Goal: Navigation & Orientation: Find specific page/section

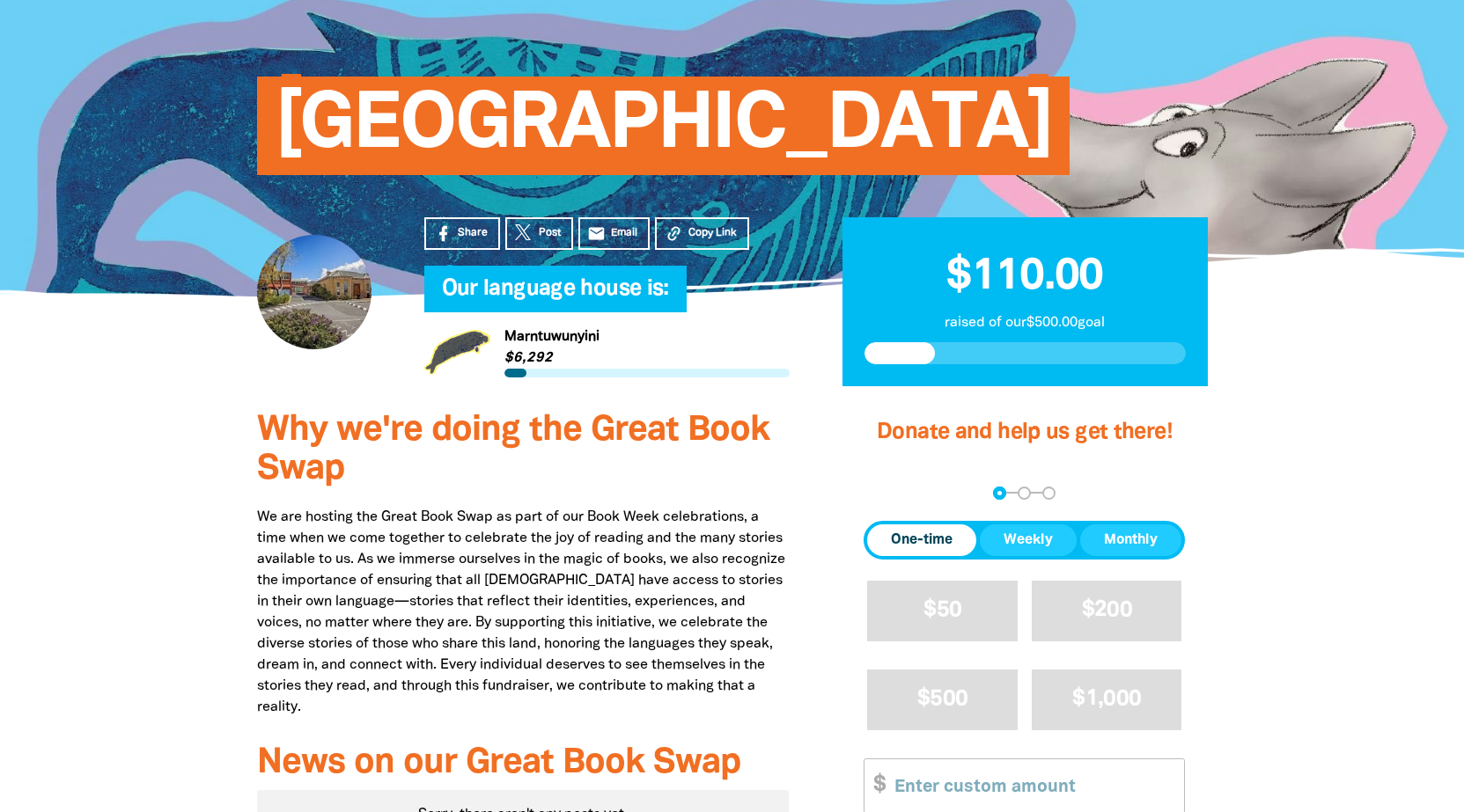
scroll to position [88, 0]
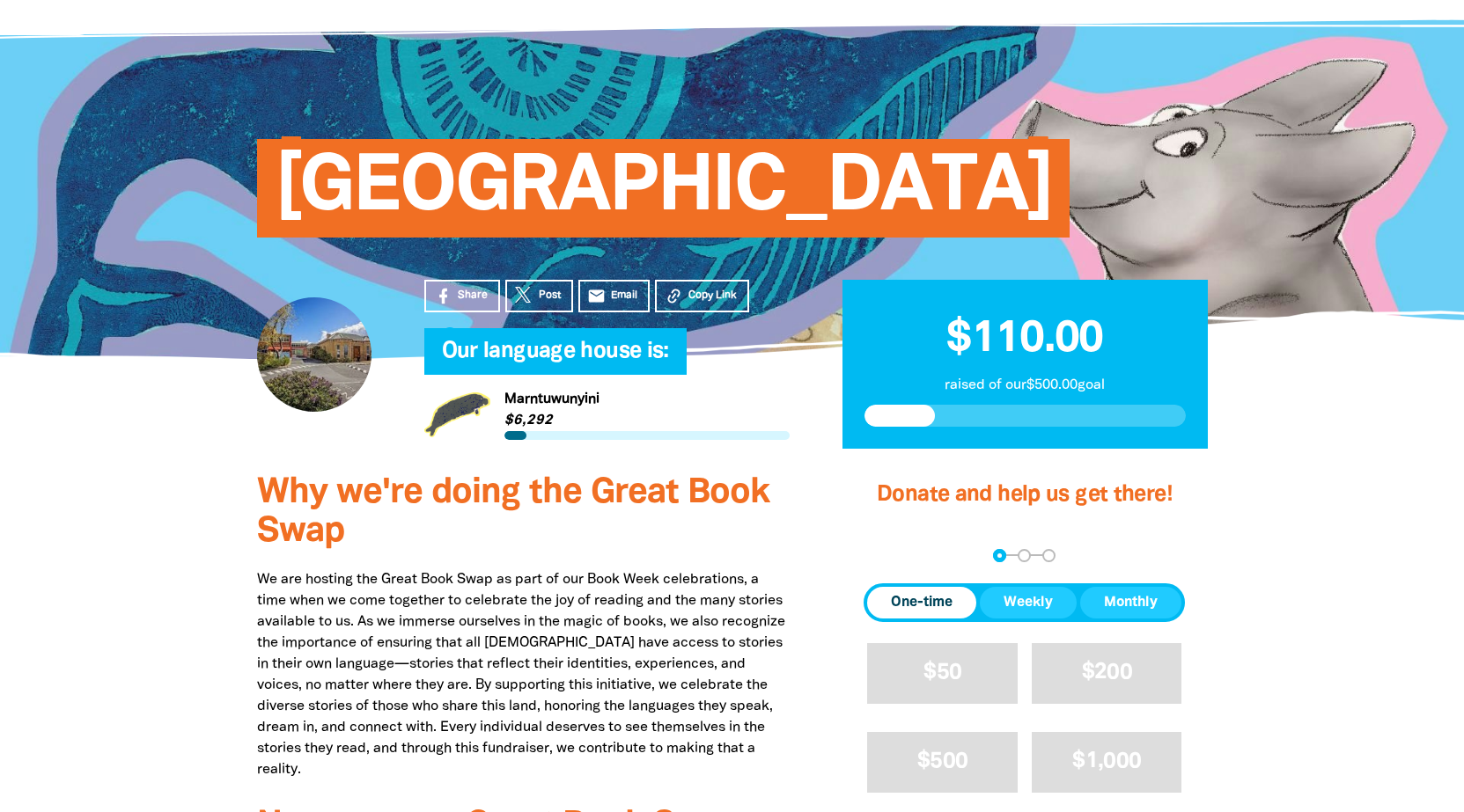
click at [314, 391] on div at bounding box center [314, 354] width 115 height 114
click at [477, 410] on link "Link to Marntuwunyini" at bounding box center [607, 414] width 365 height 66
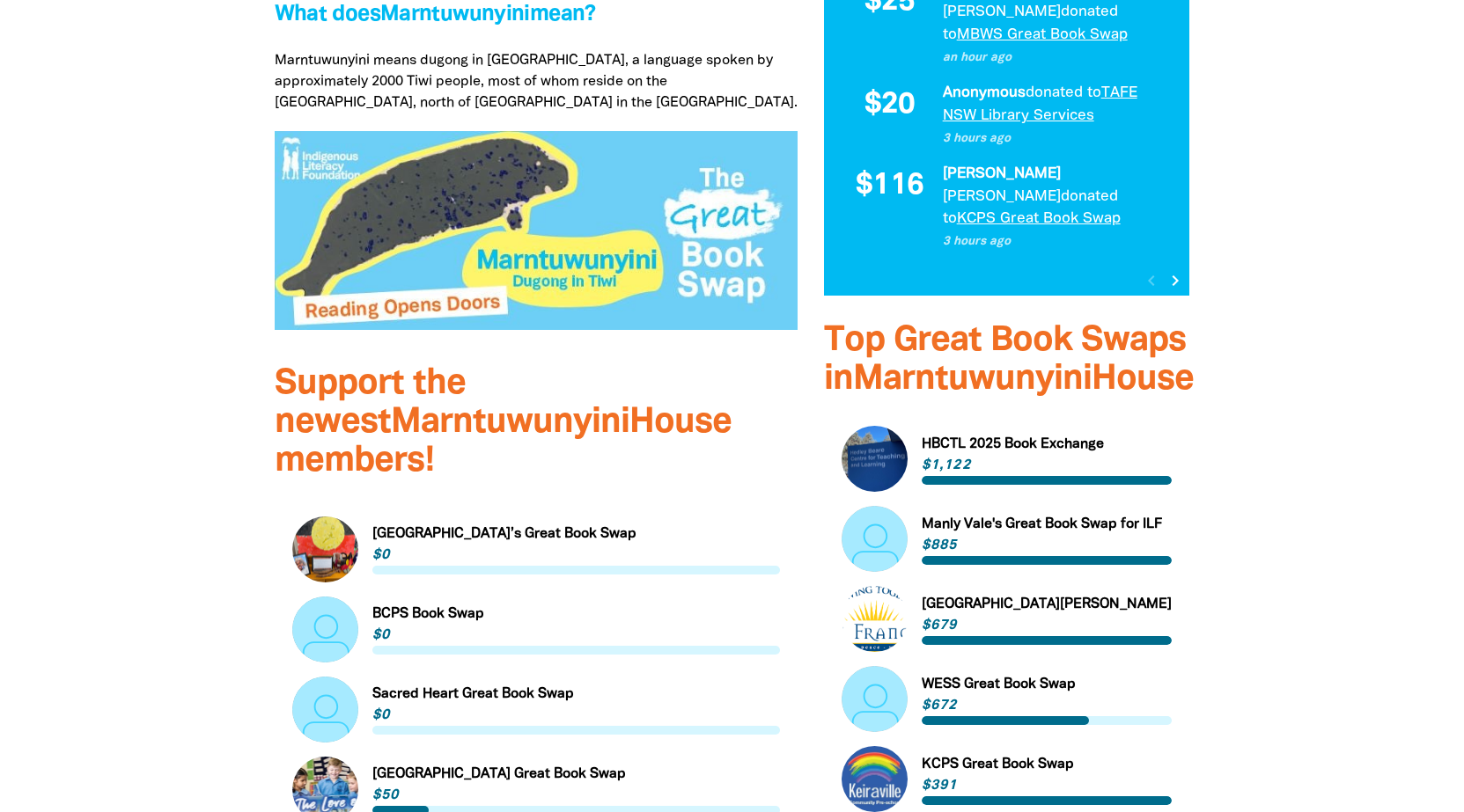
scroll to position [792, 0]
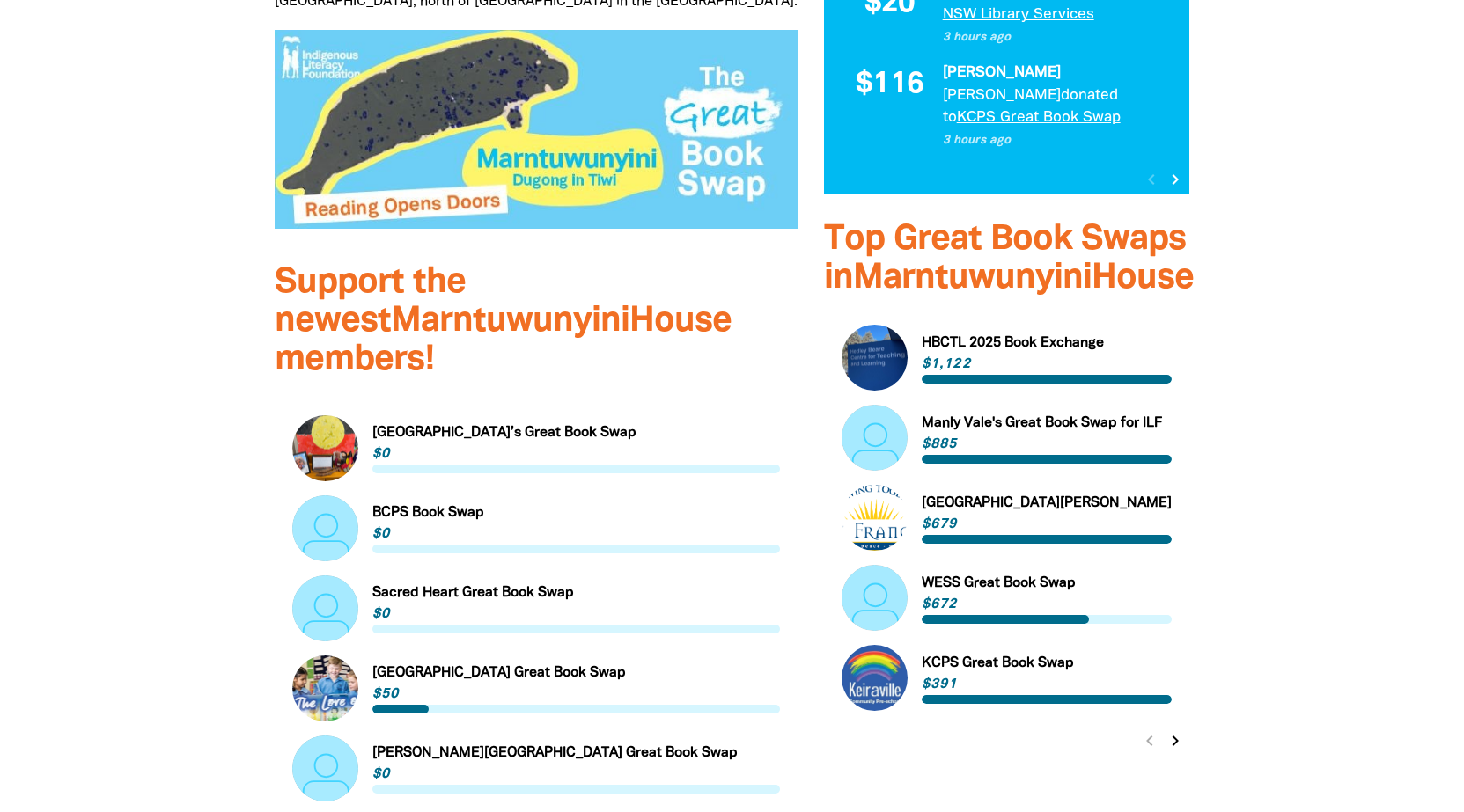
click at [1170, 730] on icon "chevron_right" at bounding box center [1175, 740] width 21 height 21
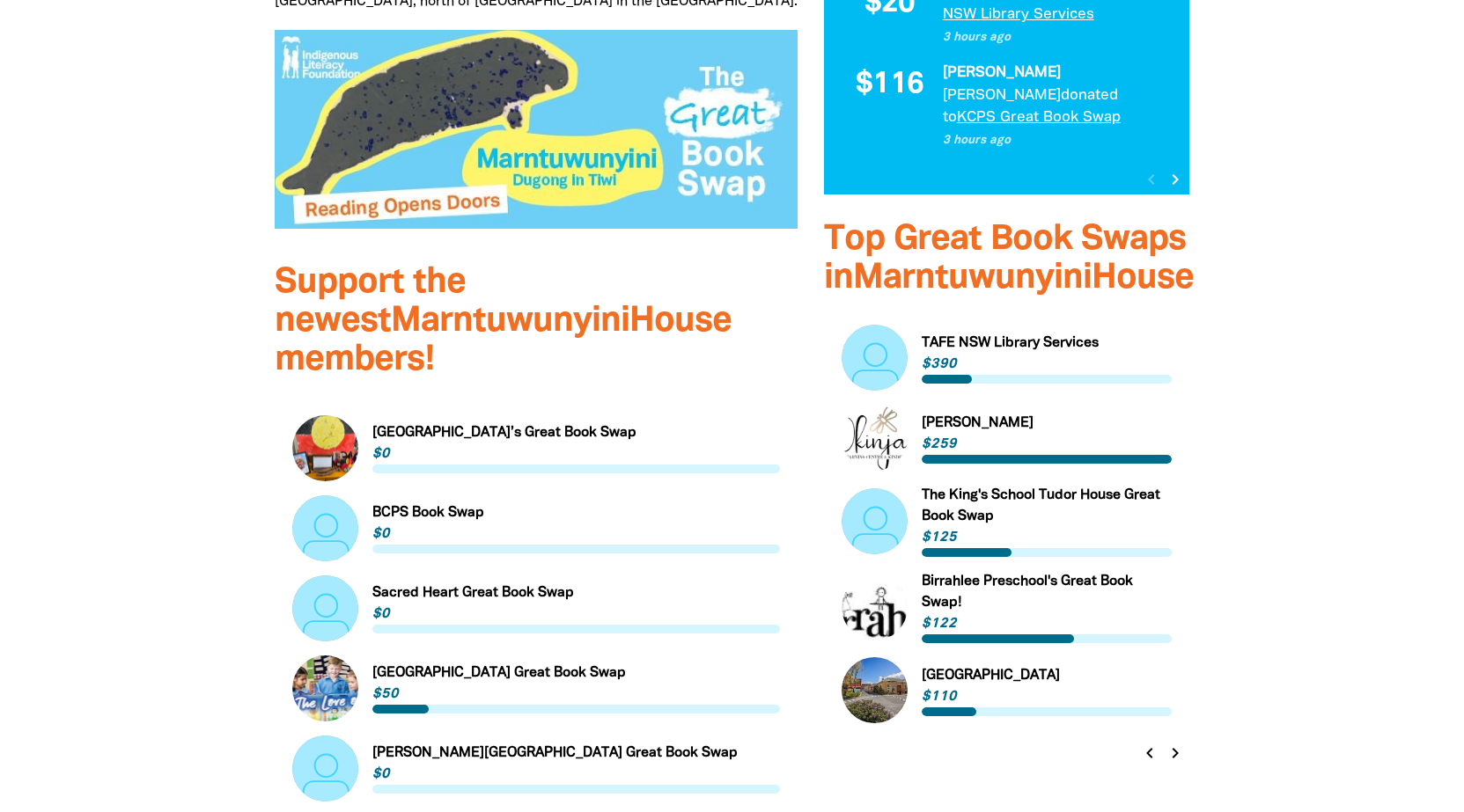
click at [1174, 743] on icon "chevron_right" at bounding box center [1175, 753] width 21 height 21
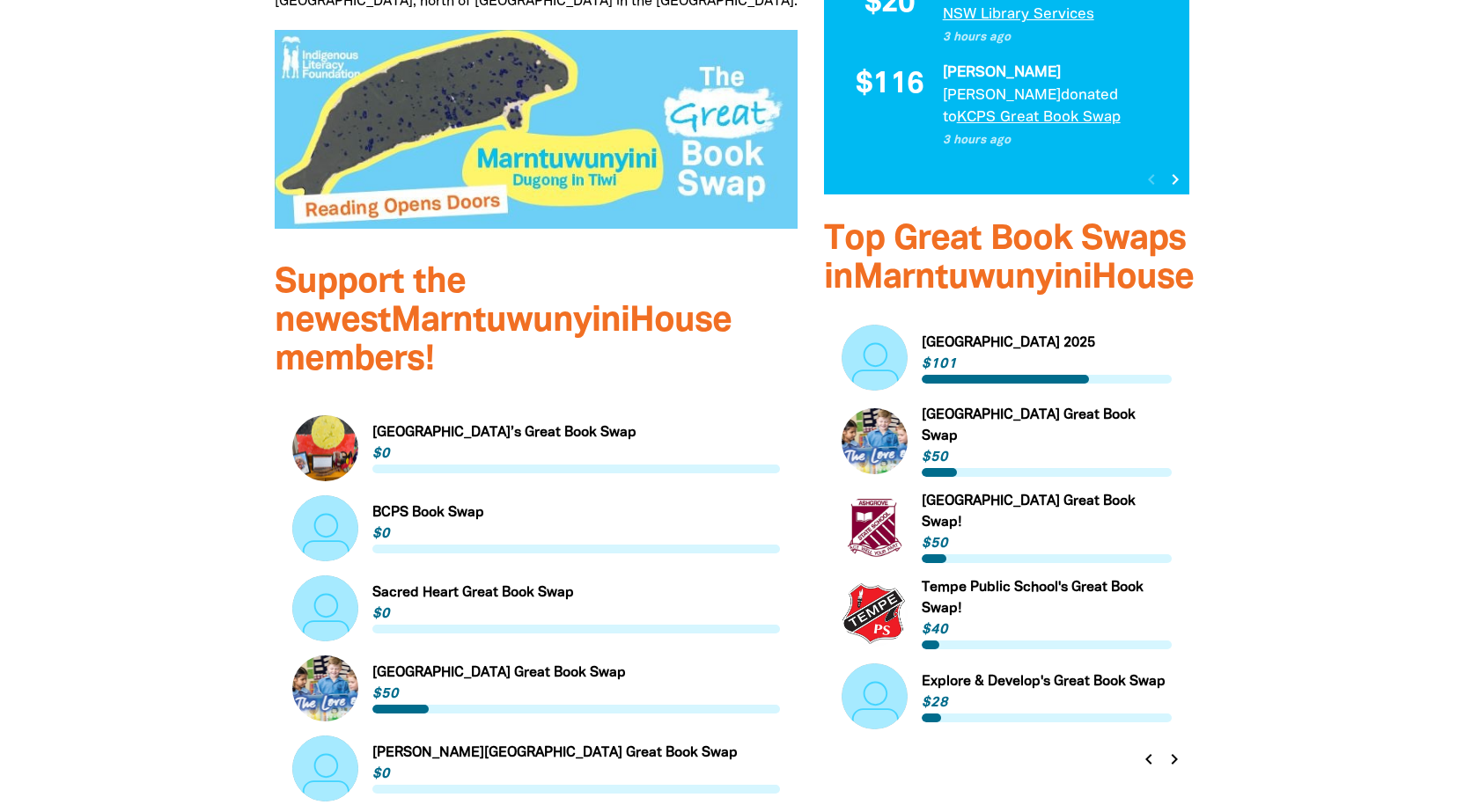
click at [1152, 748] on icon "chevron_left" at bounding box center [1149, 758] width 21 height 21
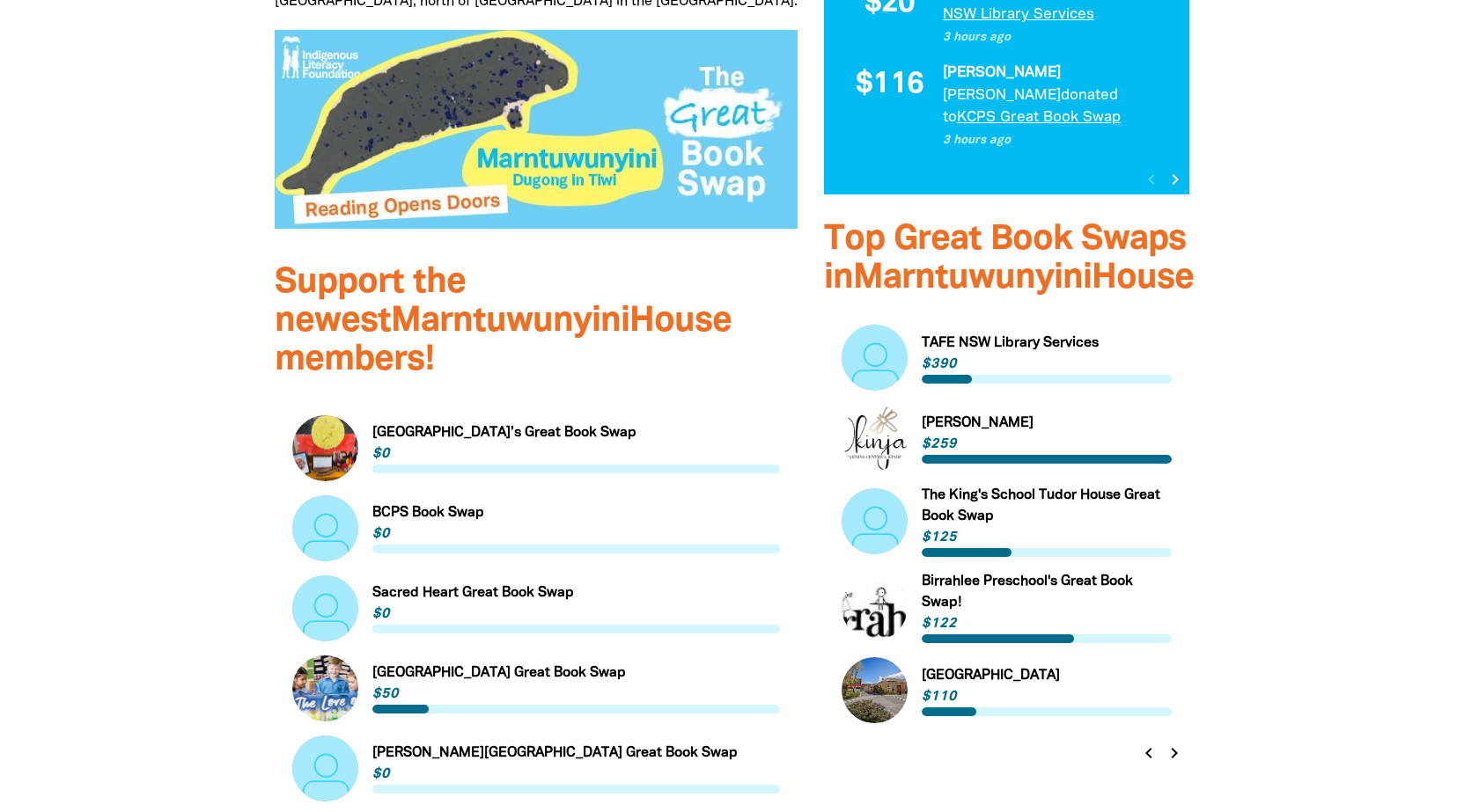
click at [1152, 743] on icon "chevron_left" at bounding box center [1149, 753] width 21 height 21
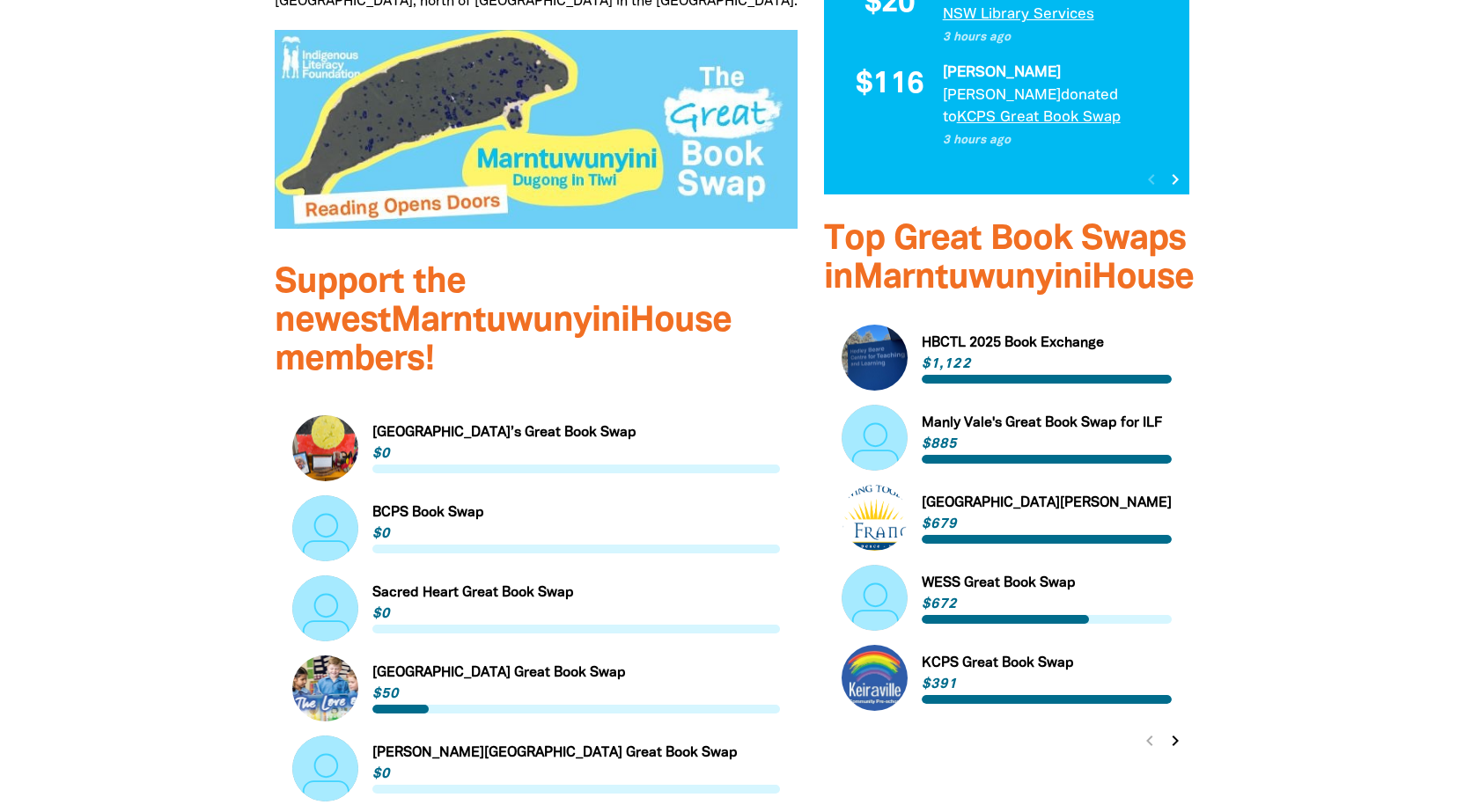
click at [1175, 730] on icon "chevron_right" at bounding box center [1175, 740] width 21 height 21
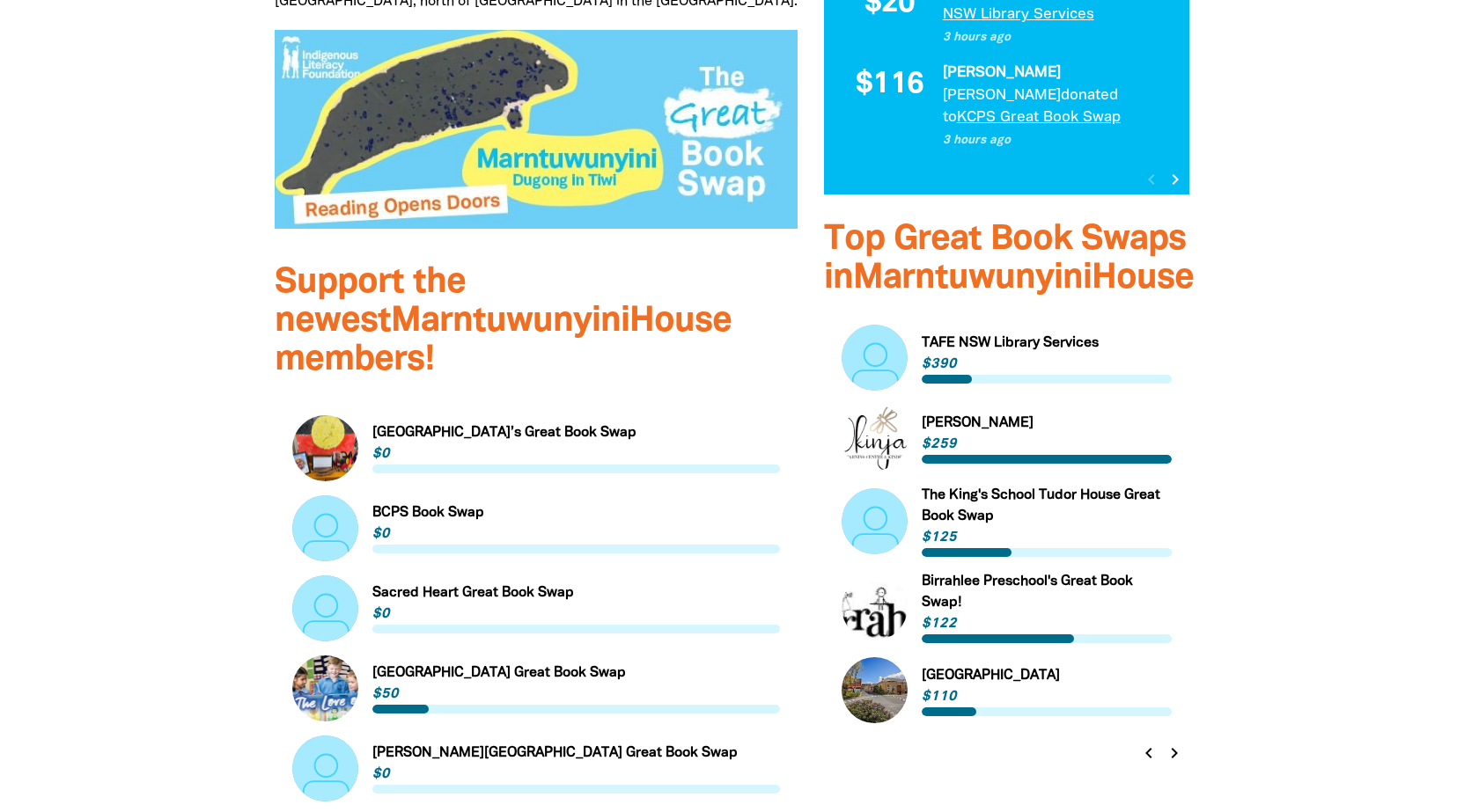
click at [1156, 743] on icon "chevron_left" at bounding box center [1149, 753] width 21 height 21
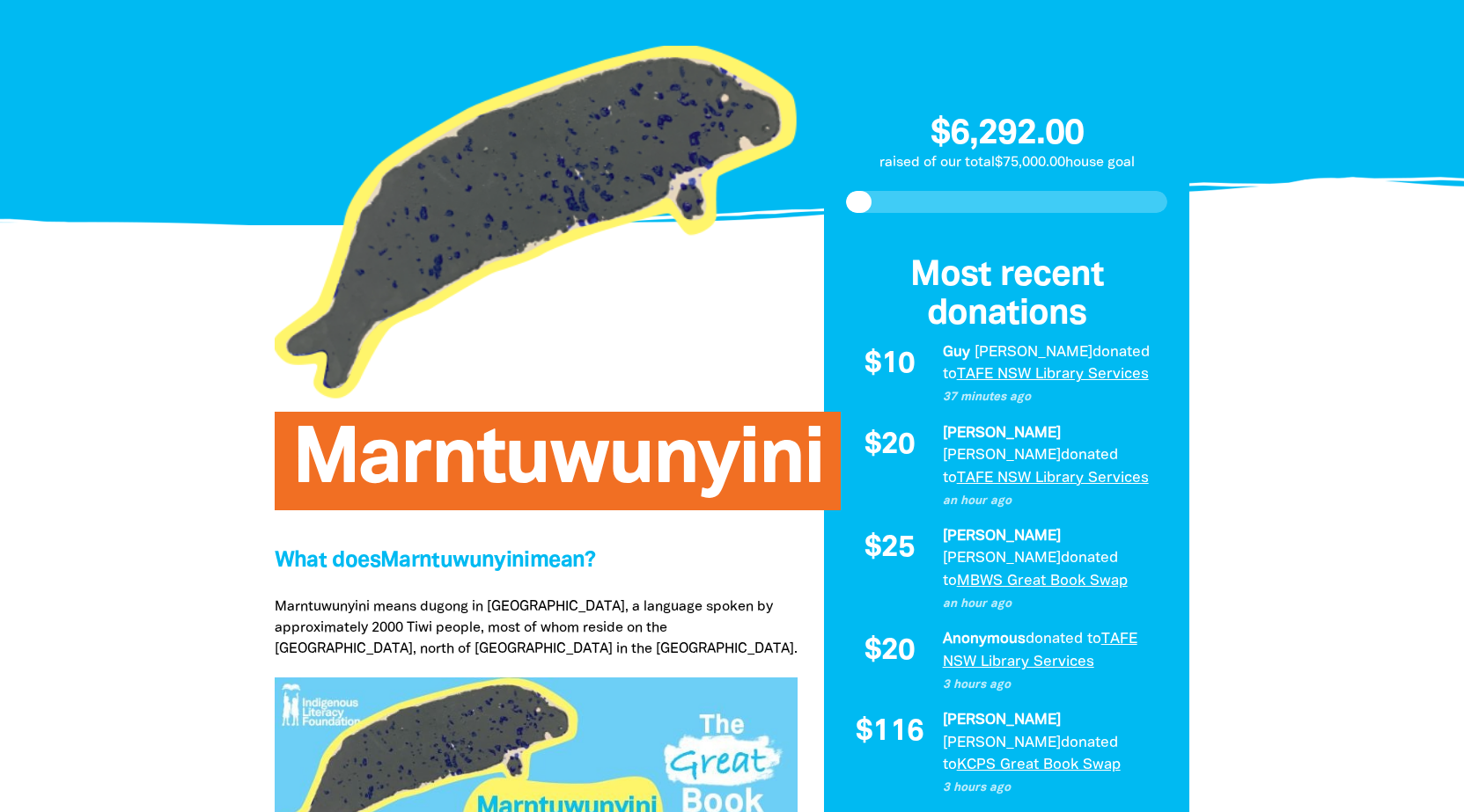
scroll to position [176, 0]
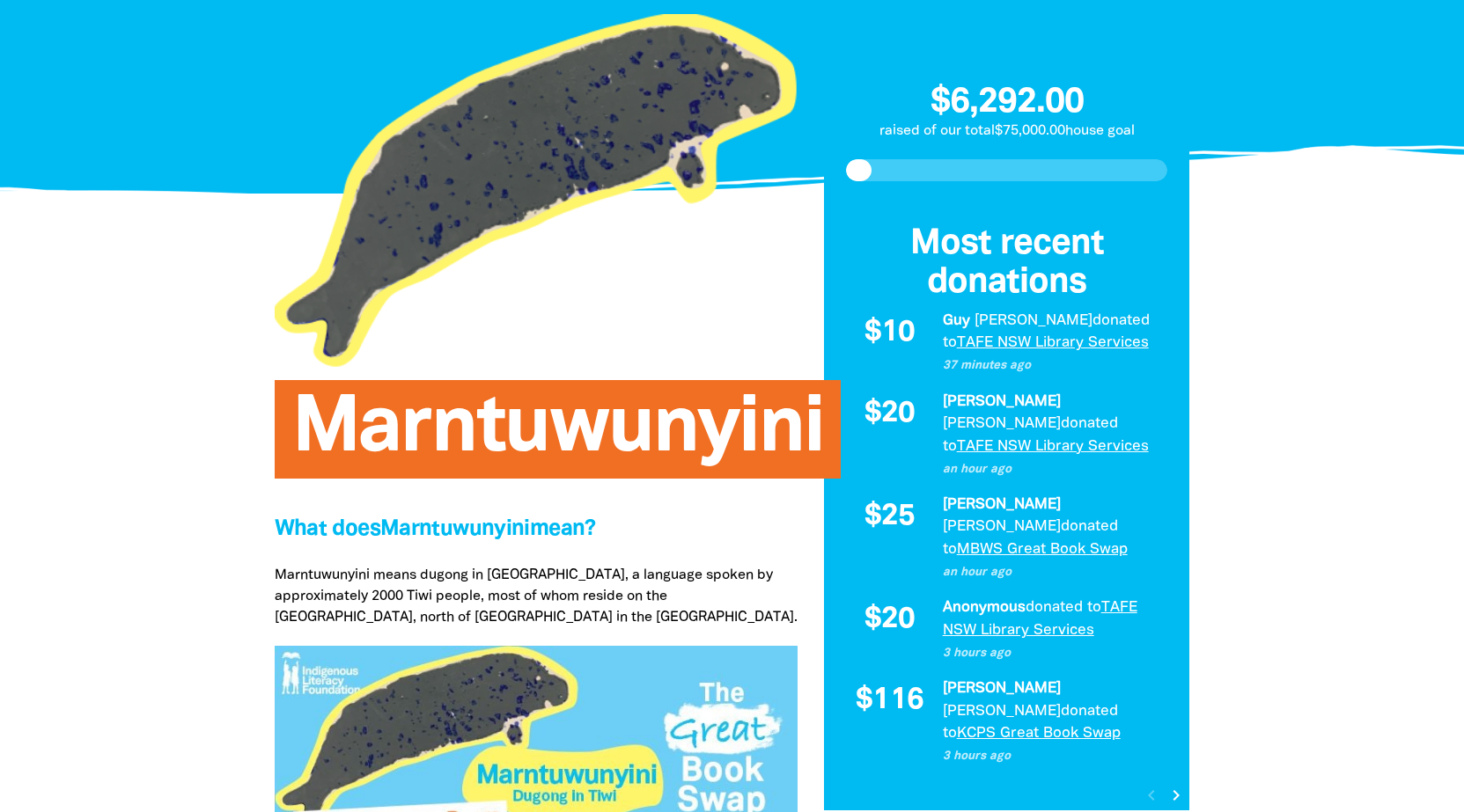
click at [1167, 785] on icon "chevron_right" at bounding box center [1176, 795] width 21 height 21
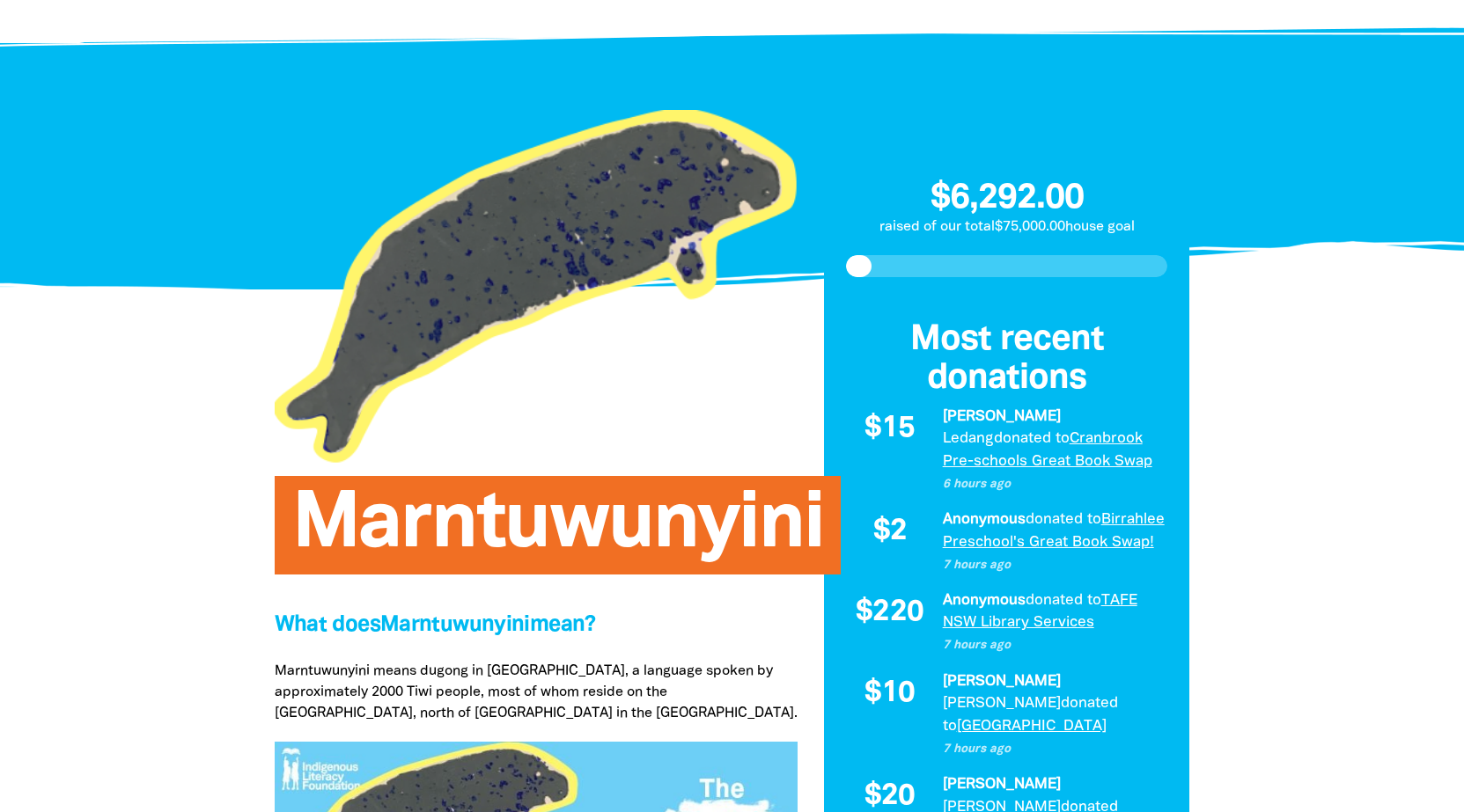
scroll to position [0, 0]
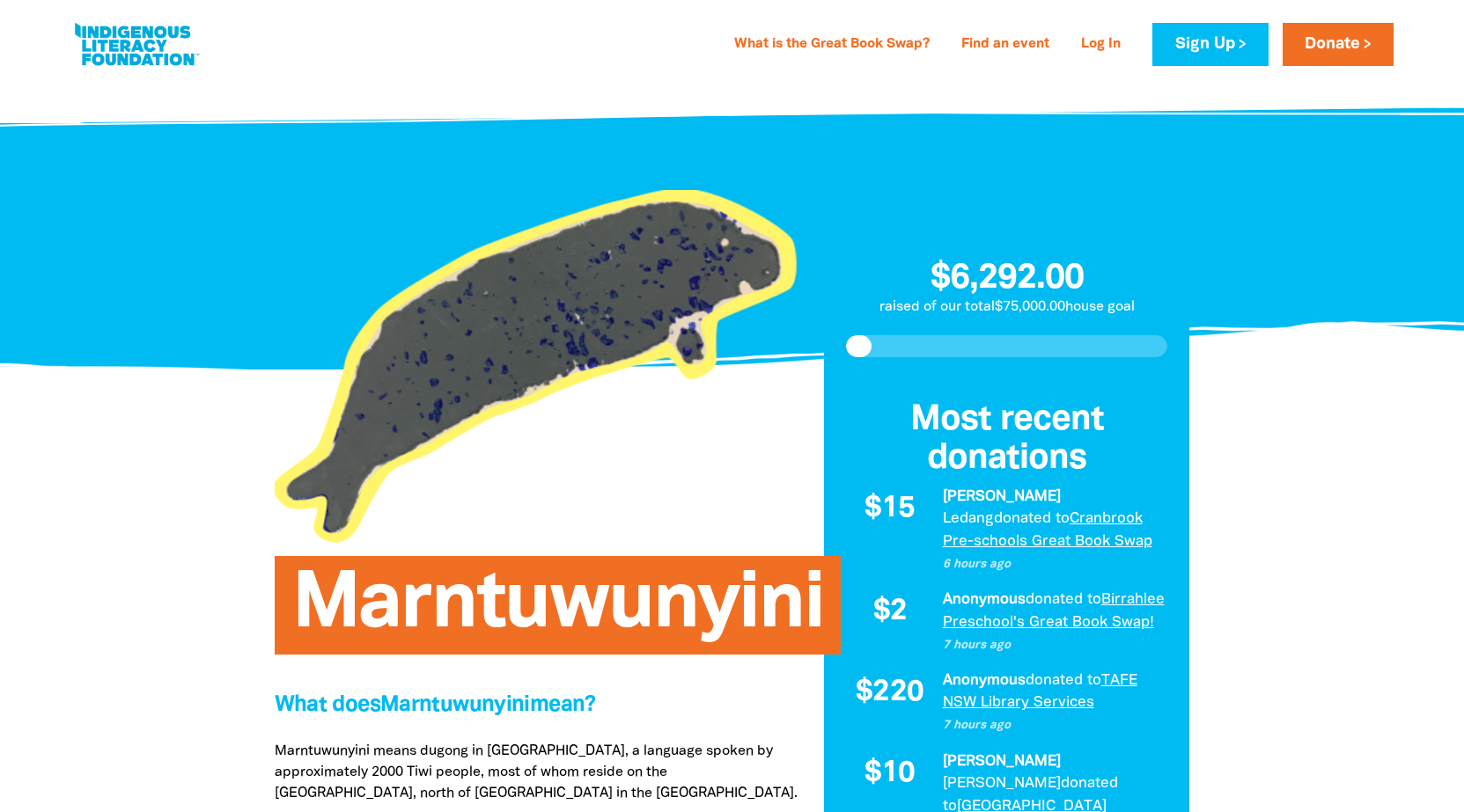
click at [167, 47] on link at bounding box center [136, 44] width 132 height 54
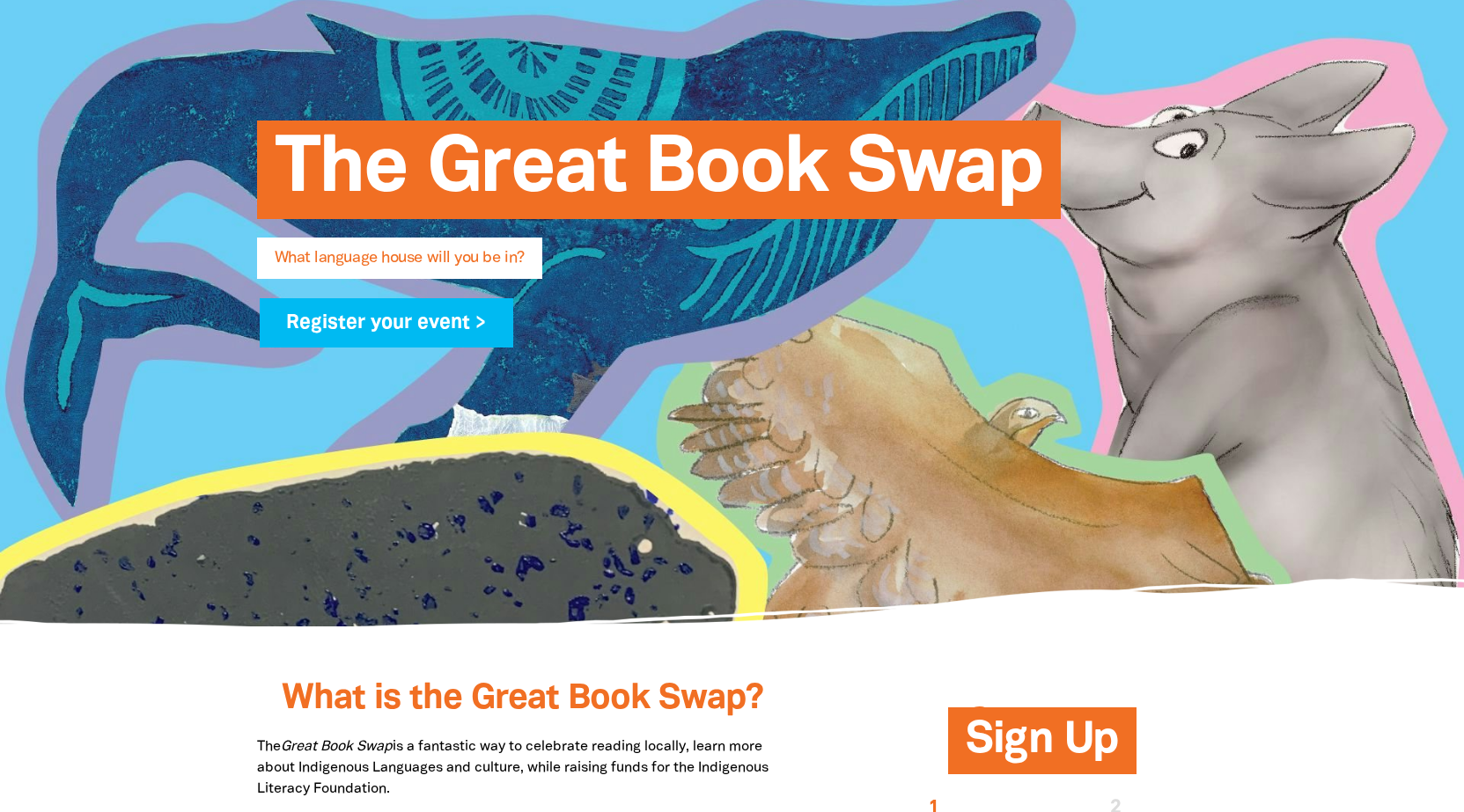
scroll to position [264, 0]
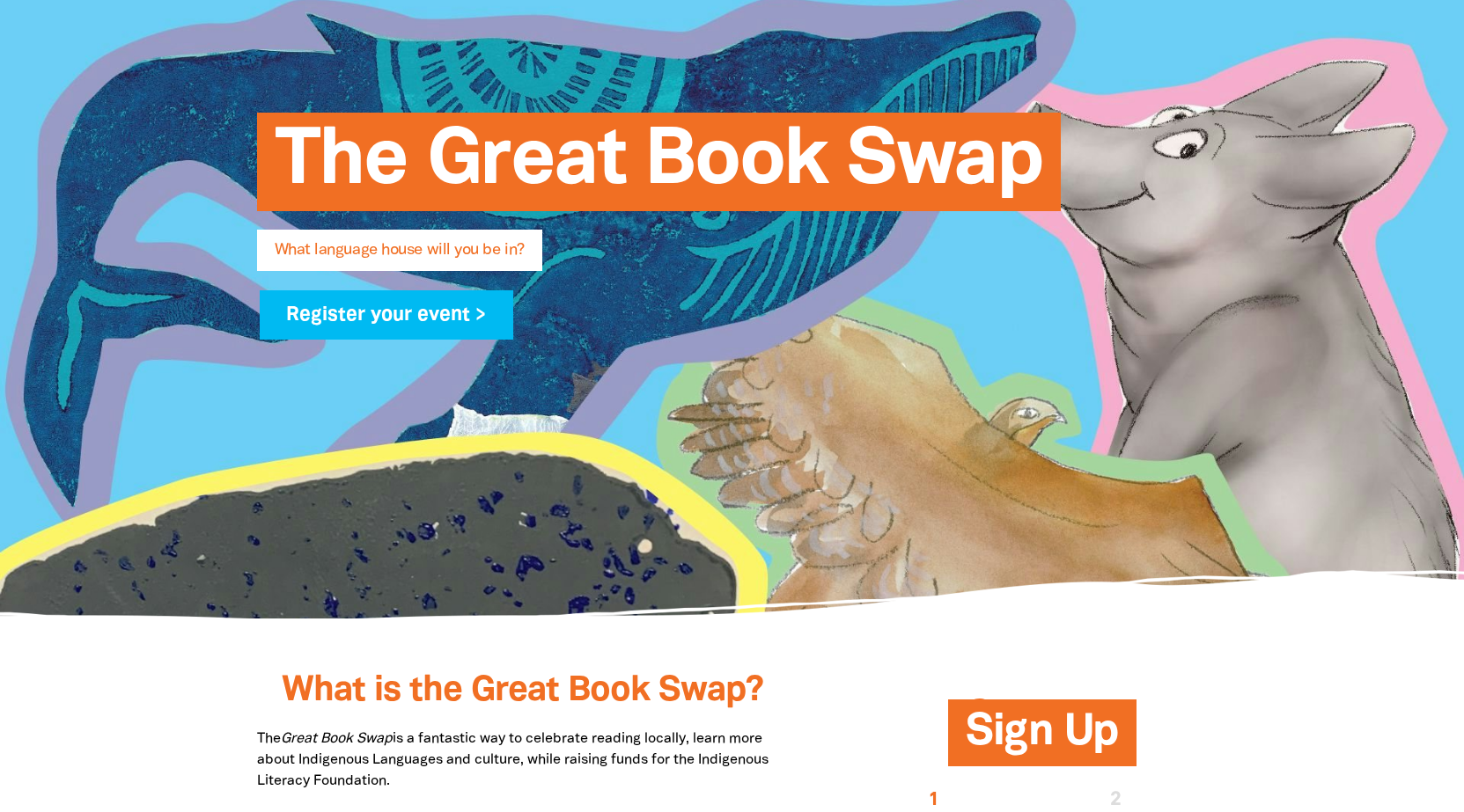
click at [479, 261] on span "What language house will you be in?" at bounding box center [399, 256] width 250 height 28
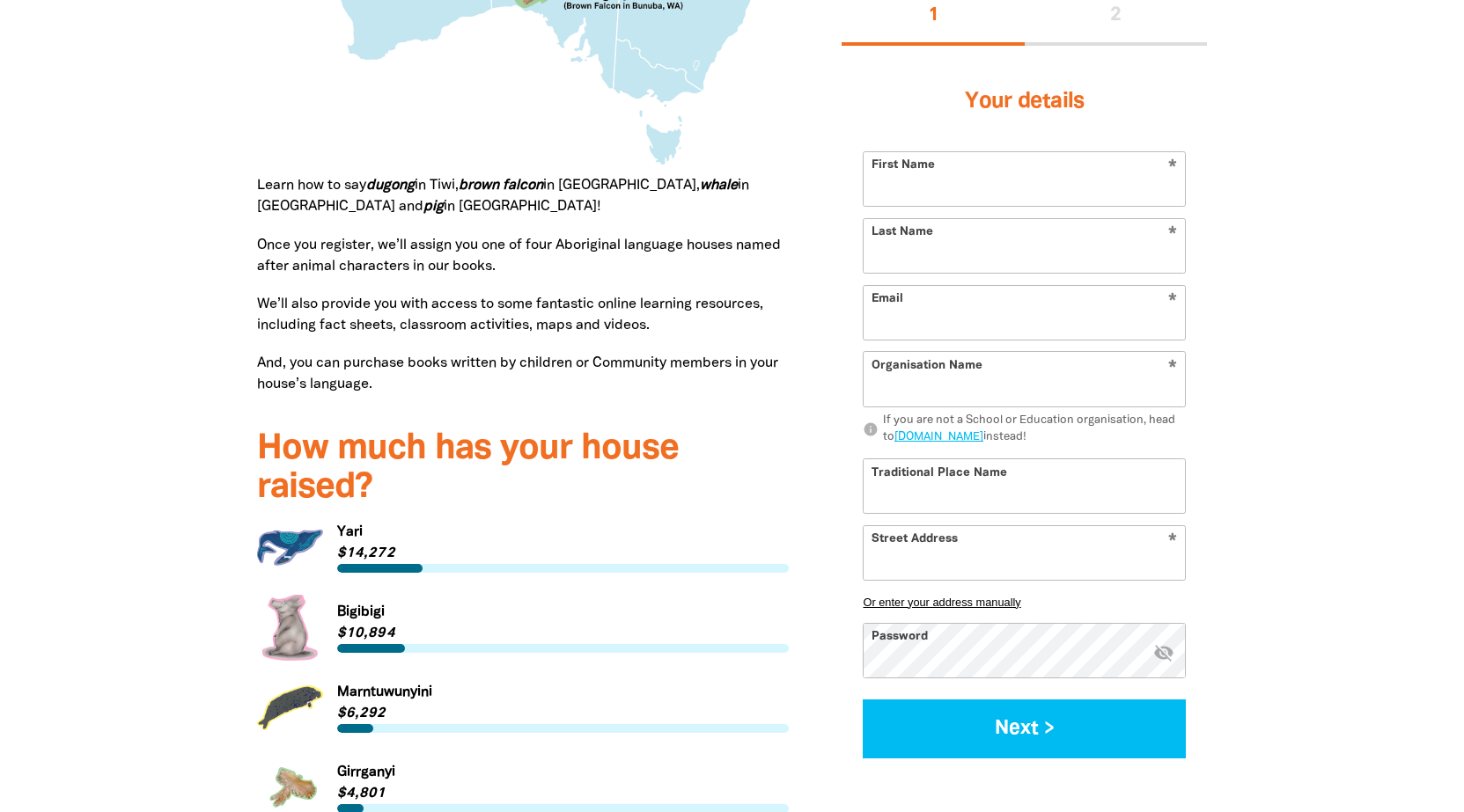
scroll to position [2200, 0]
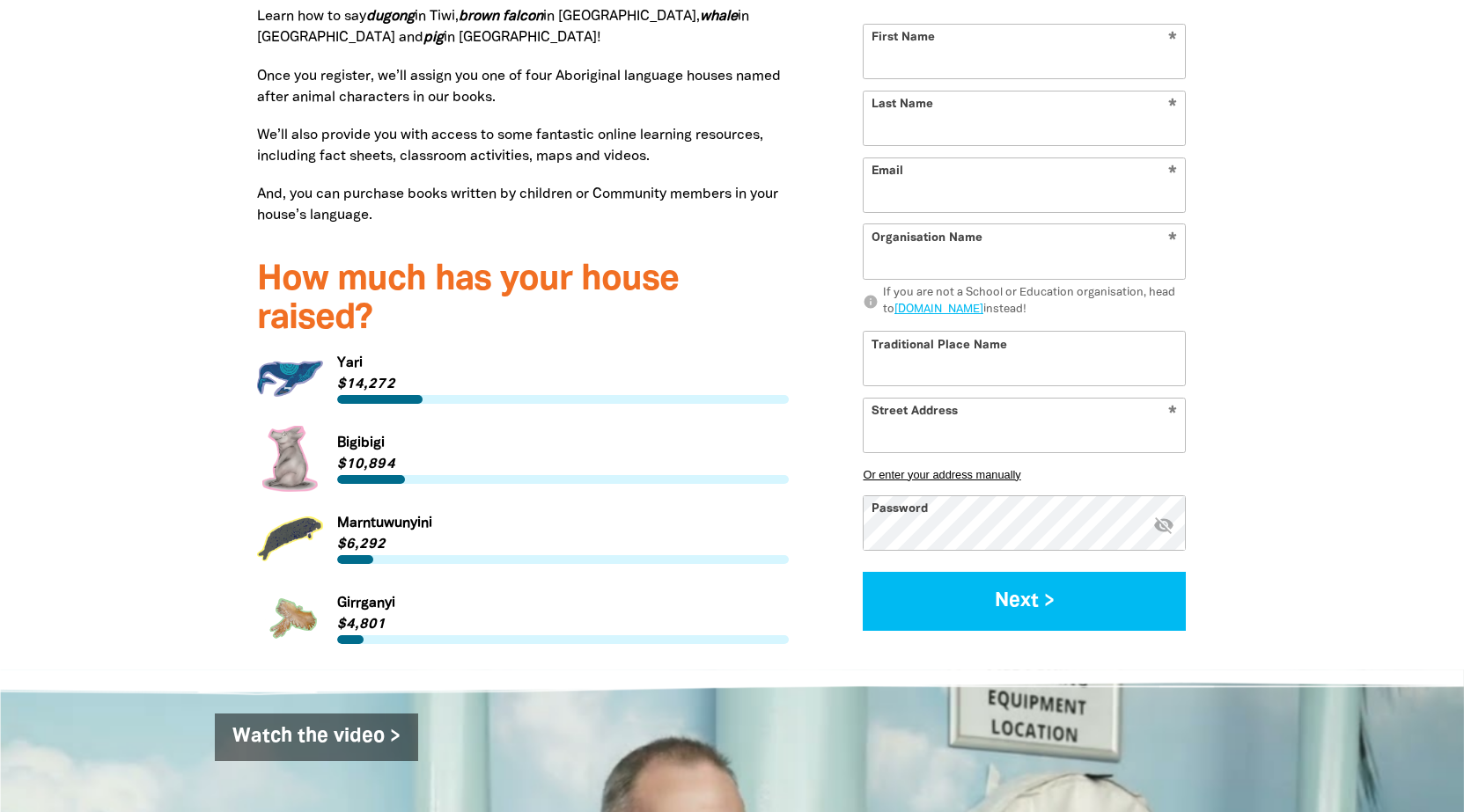
click at [264, 376] on link "Link to Yari" at bounding box center [523, 379] width 533 height 66
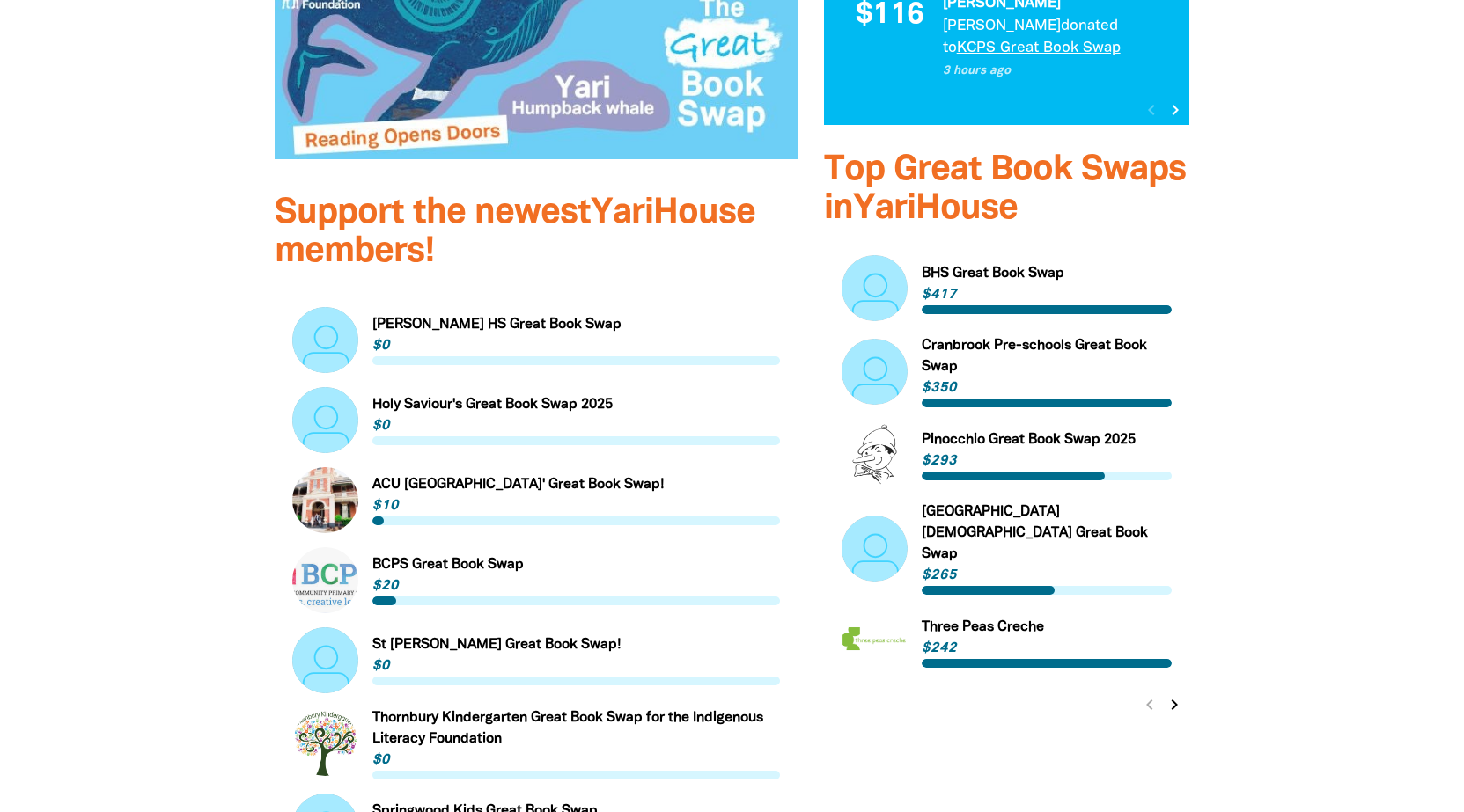
scroll to position [880, 0]
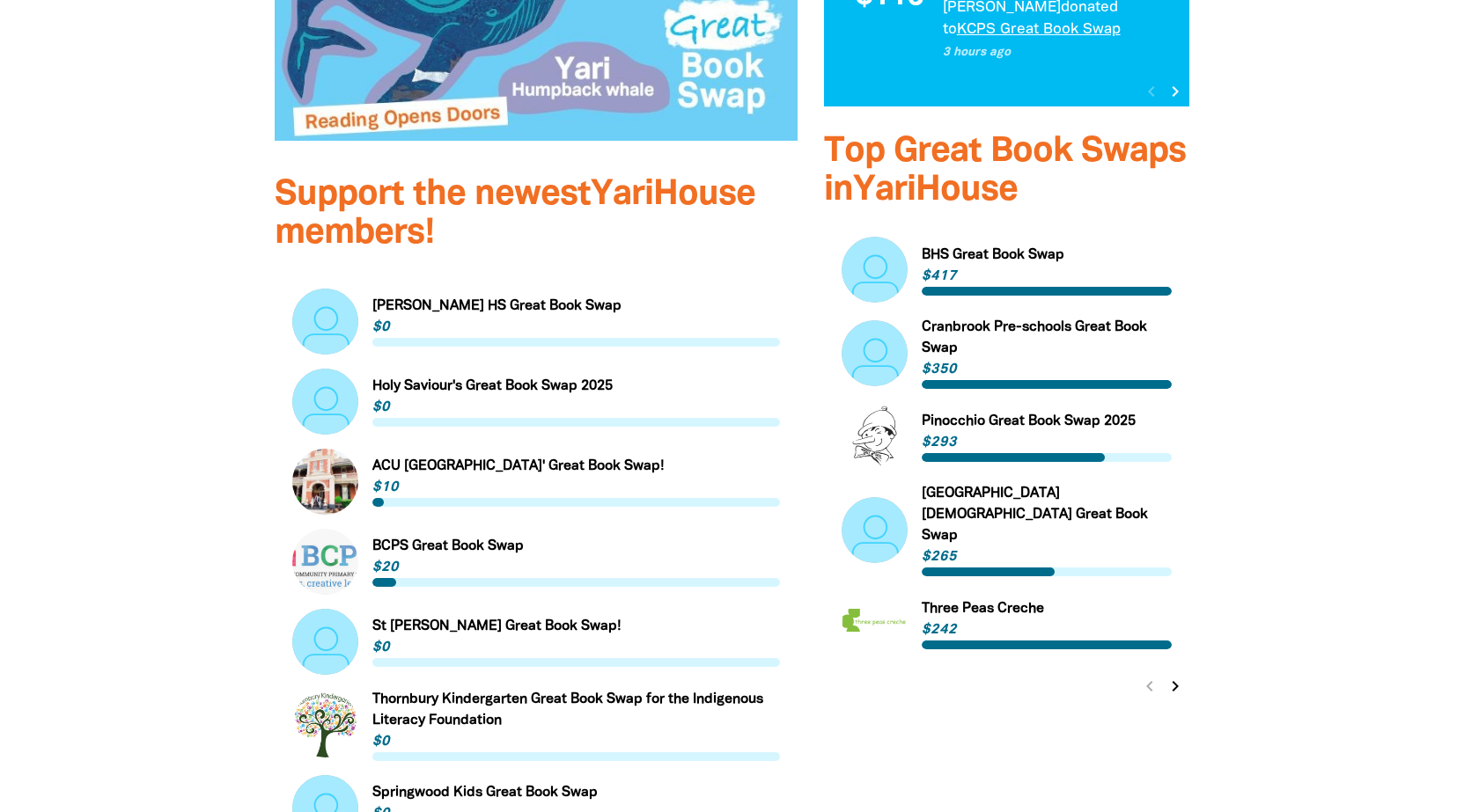
click at [1177, 676] on icon "chevron_right" at bounding box center [1175, 686] width 21 height 21
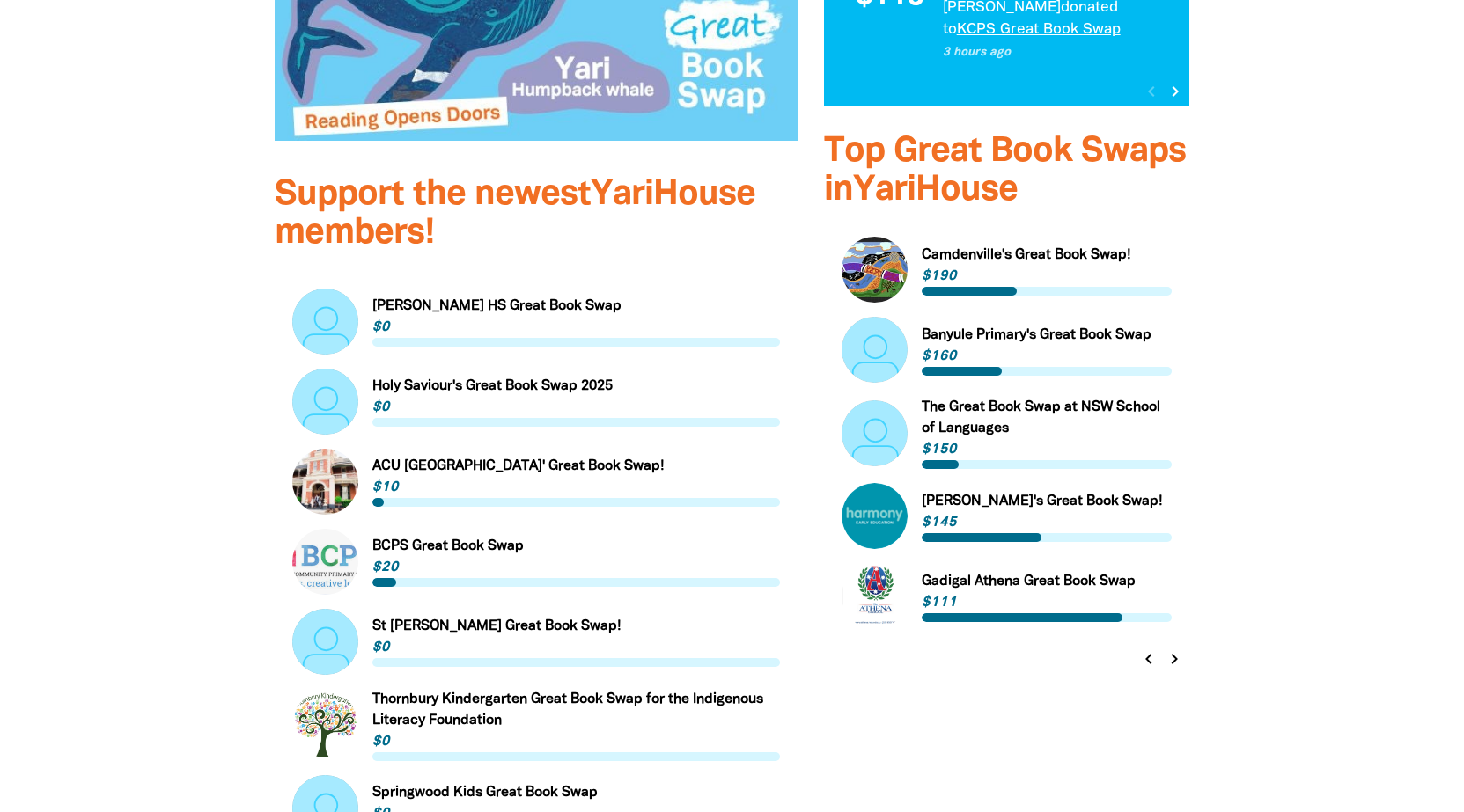
click at [1143, 649] on icon "chevron_left" at bounding box center [1149, 659] width 21 height 21
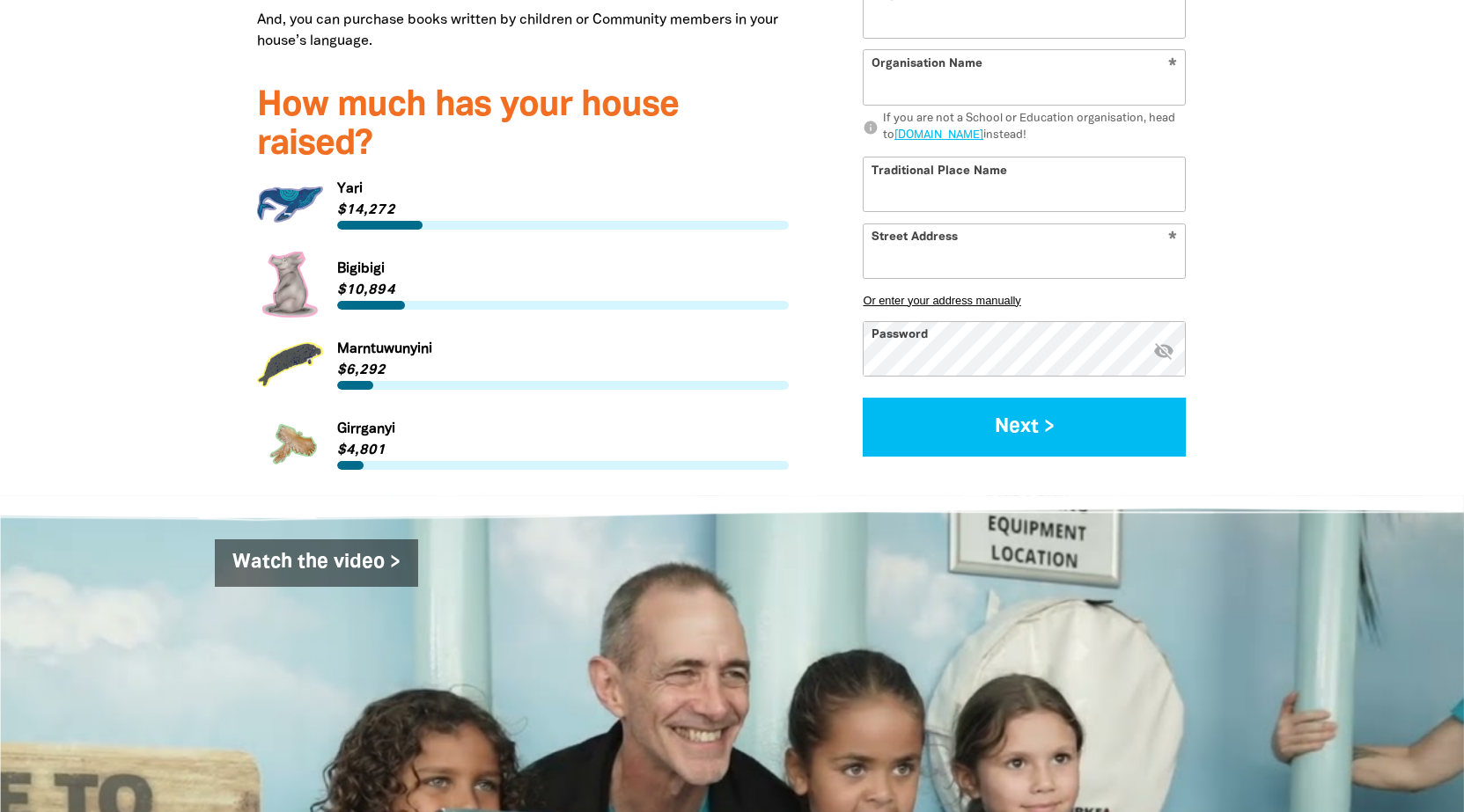
scroll to position [2376, 0]
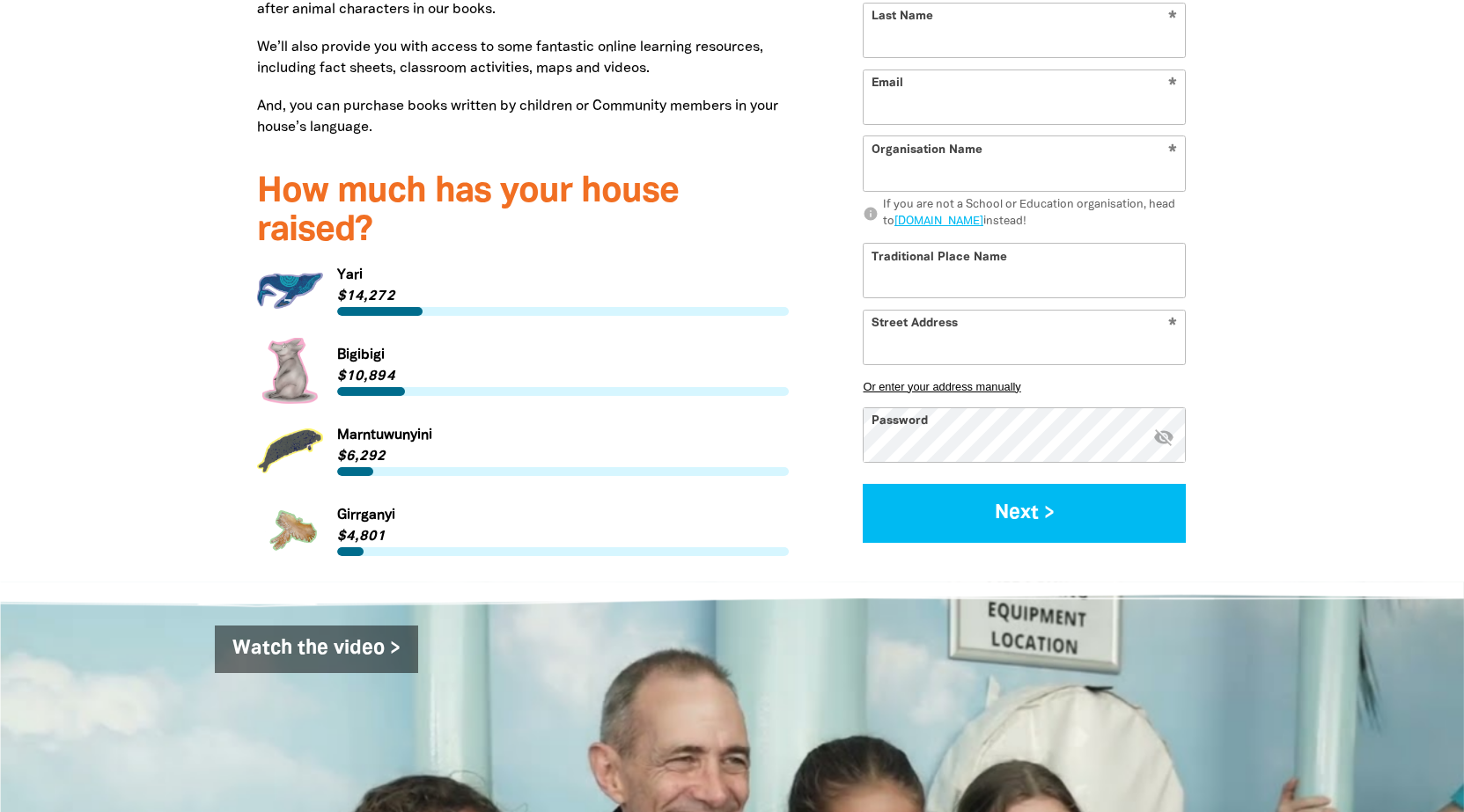
click at [354, 435] on link "Link to Marntuwunyini" at bounding box center [523, 451] width 533 height 66
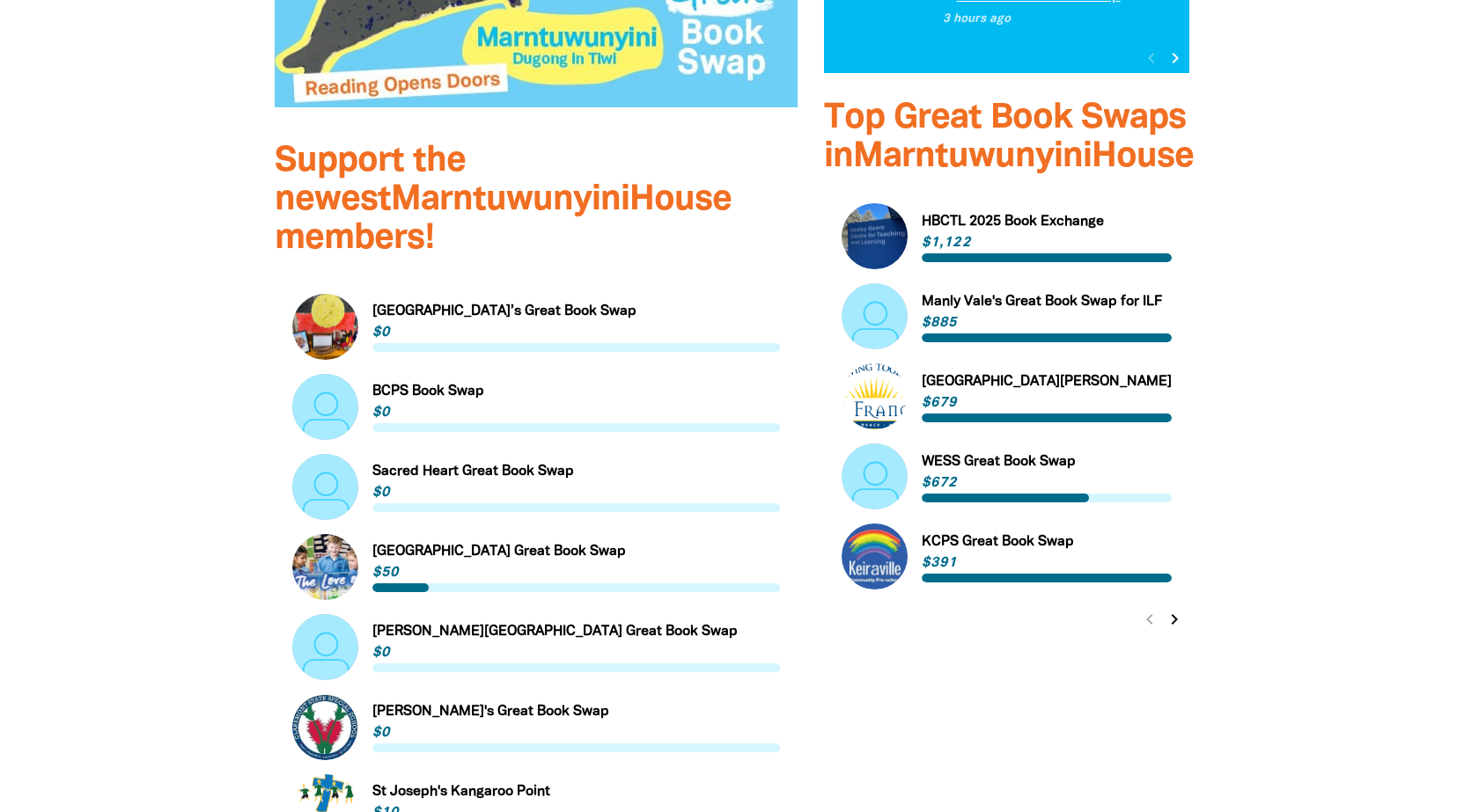
scroll to position [880, 0]
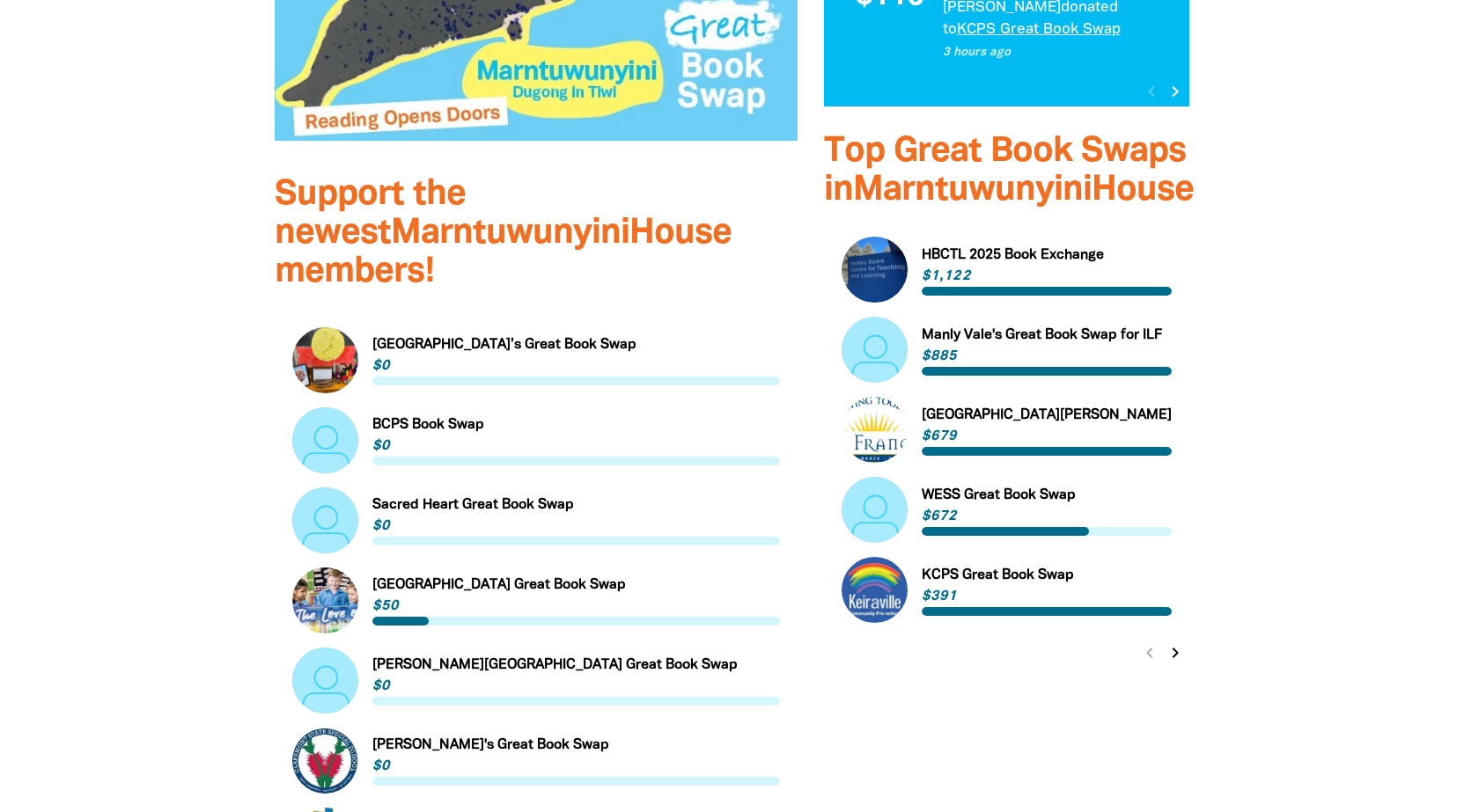
click at [1170, 642] on icon "chevron_right" at bounding box center [1175, 652] width 21 height 21
